Goal: Task Accomplishment & Management: Use online tool/utility

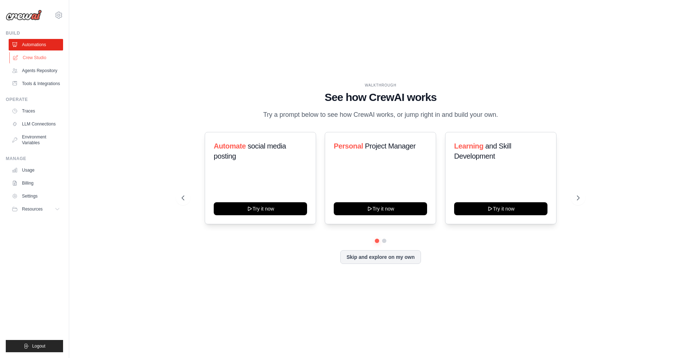
click at [33, 63] on link "Crew Studio" at bounding box center [36, 58] width 54 height 12
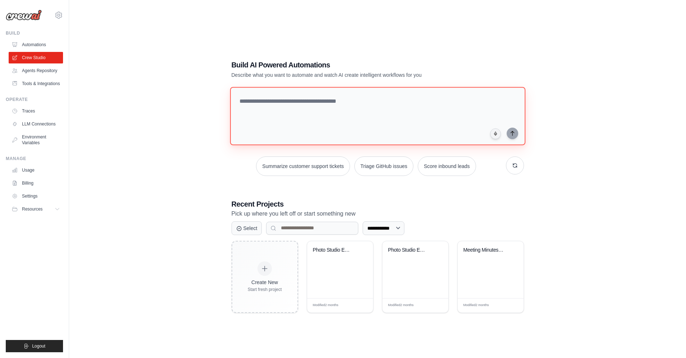
click at [419, 111] on textarea at bounding box center [377, 116] width 295 height 58
type textarea "**********"
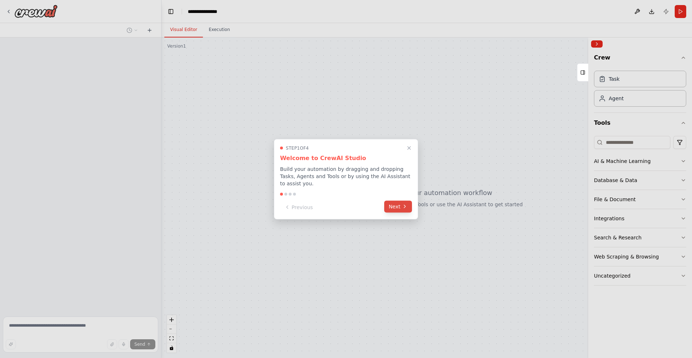
click at [392, 206] on button "Next" at bounding box center [398, 206] width 28 height 12
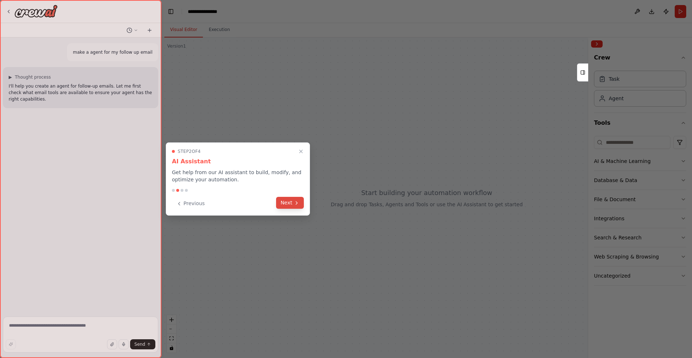
click at [291, 202] on button "Next" at bounding box center [290, 203] width 28 height 12
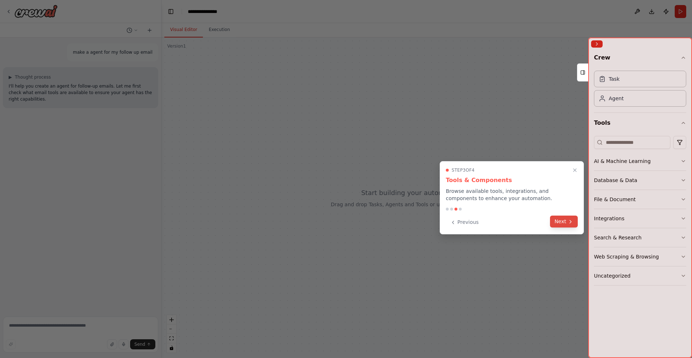
click at [567, 223] on button "Next" at bounding box center [564, 221] width 28 height 12
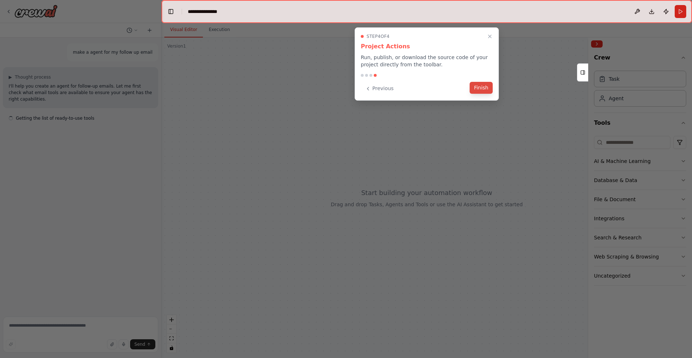
click at [480, 90] on button "Finish" at bounding box center [480, 88] width 23 height 12
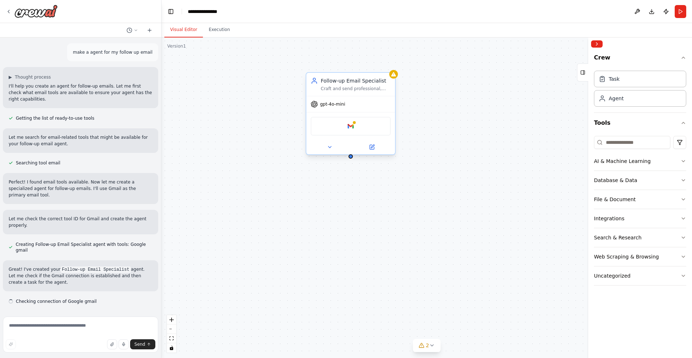
click at [355, 125] on div "Google gmail" at bounding box center [351, 126] width 80 height 19
click at [353, 122] on div at bounding box center [354, 122] width 4 height 4
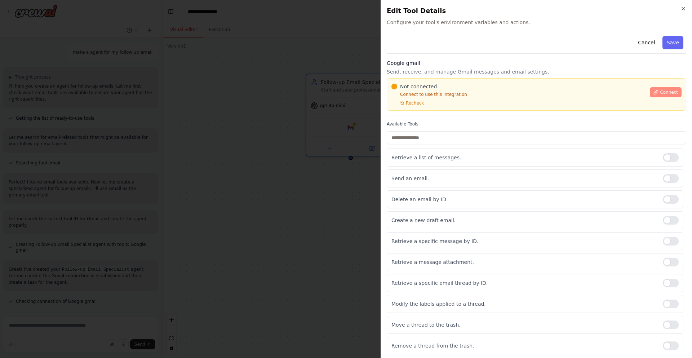
click at [661, 93] on span "Connect" at bounding box center [669, 92] width 18 height 6
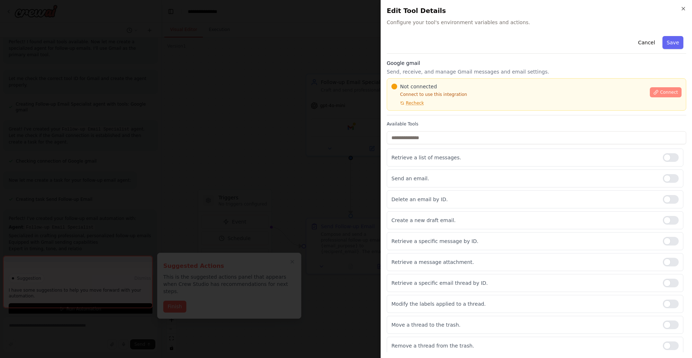
click at [654, 92] on icon at bounding box center [655, 92] width 5 height 5
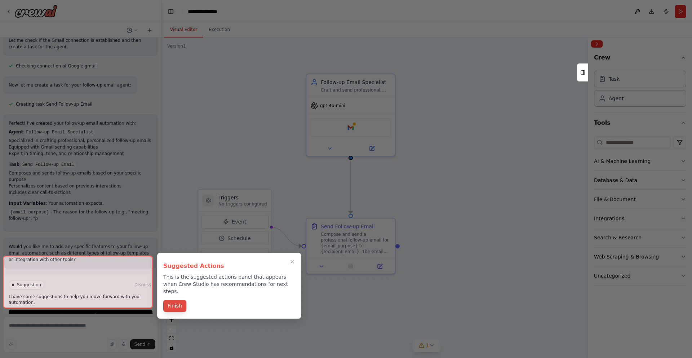
click at [178, 300] on button "Finish" at bounding box center [174, 306] width 23 height 12
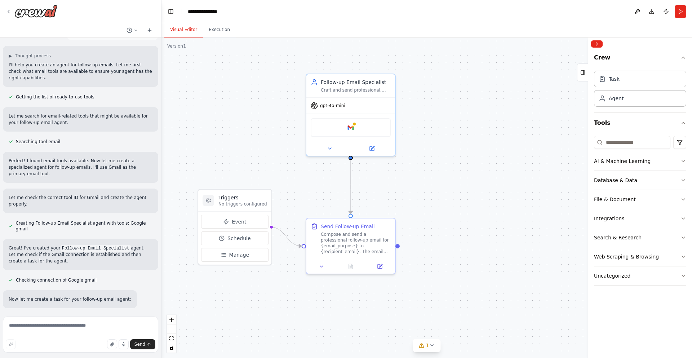
scroll to position [0, 0]
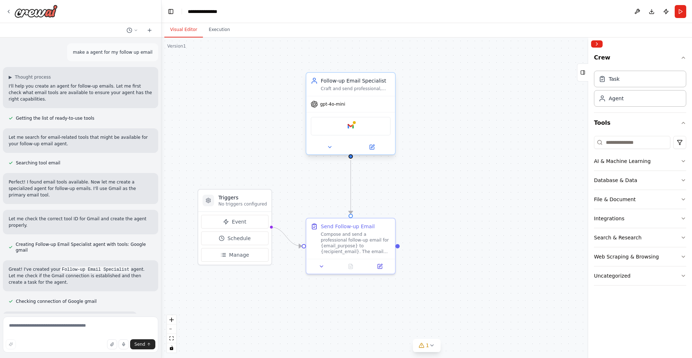
click at [343, 125] on div "Google gmail" at bounding box center [351, 126] width 80 height 19
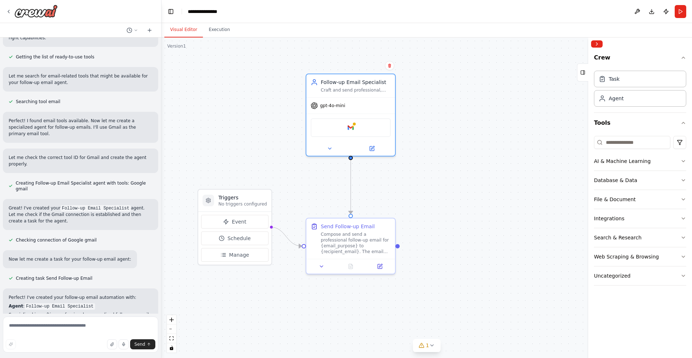
scroll to position [268, 0]
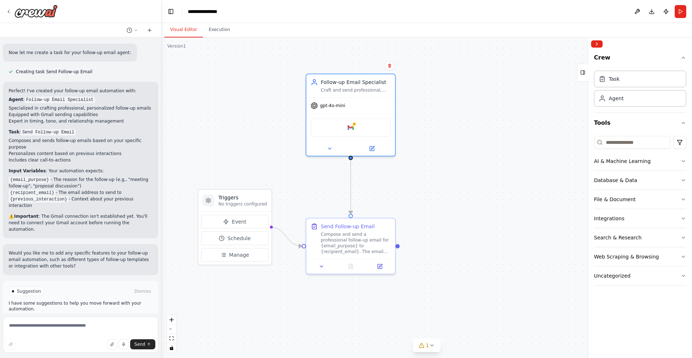
click at [33, 316] on button "Run Automation" at bounding box center [81, 322] width 144 height 12
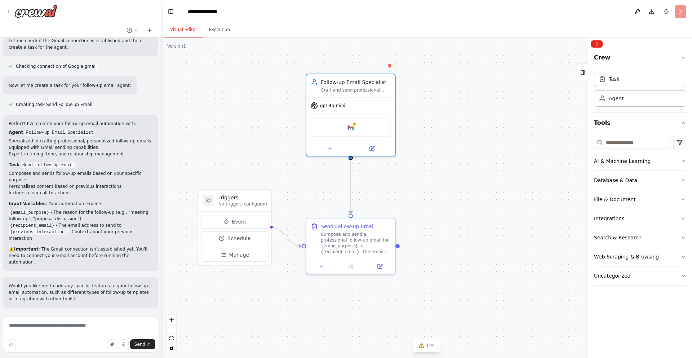
scroll to position [209, 0]
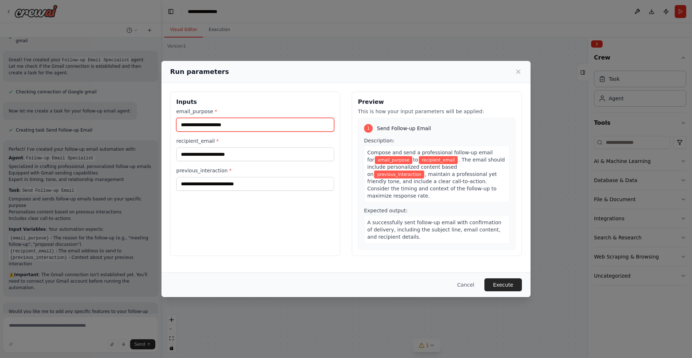
click at [218, 125] on input "email_purpose *" at bounding box center [255, 125] width 158 height 14
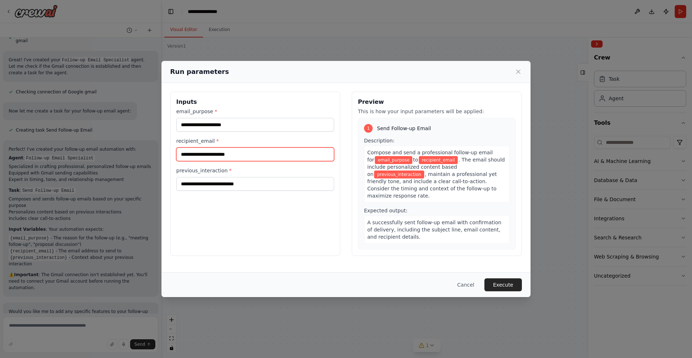
click at [202, 156] on input "recipient_email *" at bounding box center [255, 154] width 158 height 14
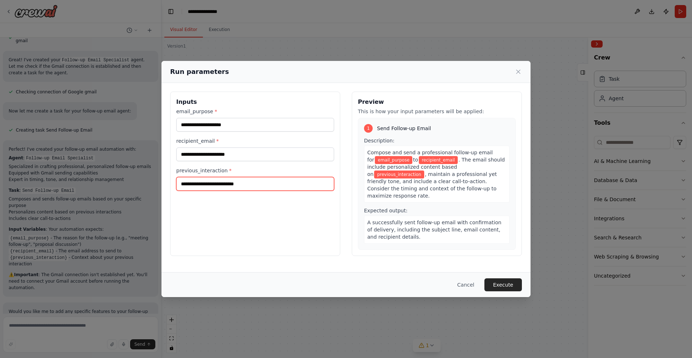
click at [200, 184] on input "previous_interaction *" at bounding box center [255, 184] width 158 height 14
click at [468, 284] on button "Cancel" at bounding box center [465, 284] width 28 height 13
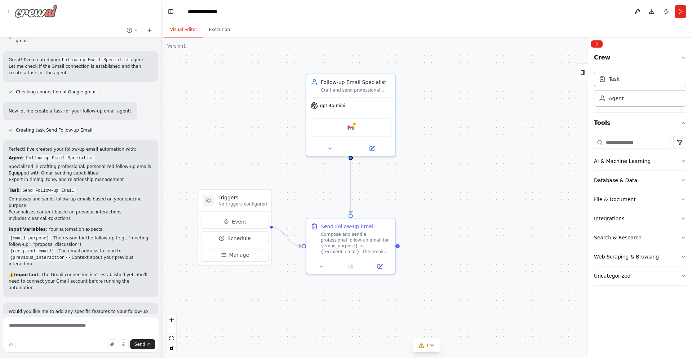
click at [13, 14] on div at bounding box center [32, 11] width 52 height 13
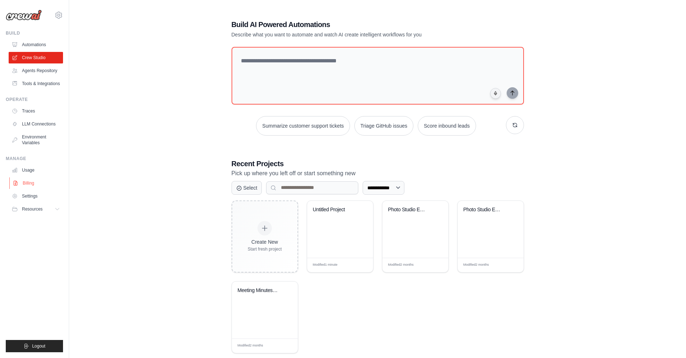
click at [31, 183] on link "Billing" at bounding box center [36, 183] width 54 height 12
